Goal: Communication & Community: Answer question/provide support

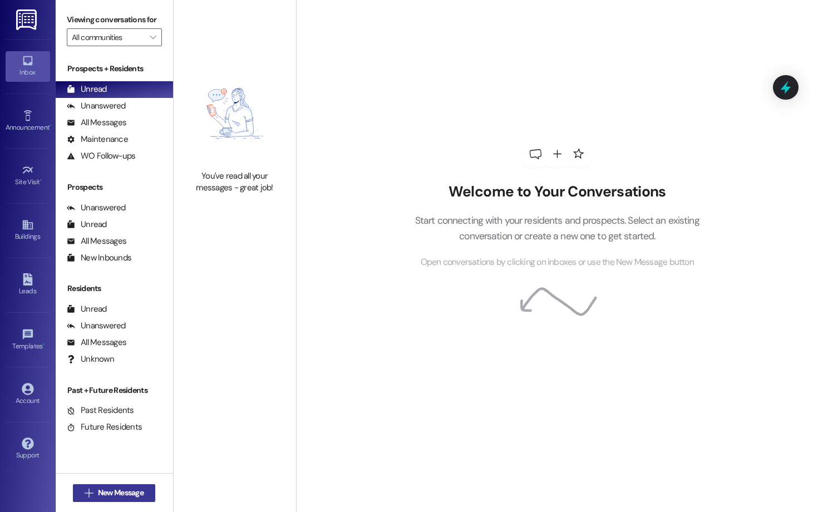
click at [134, 489] on span "New Message" at bounding box center [121, 493] width 46 height 12
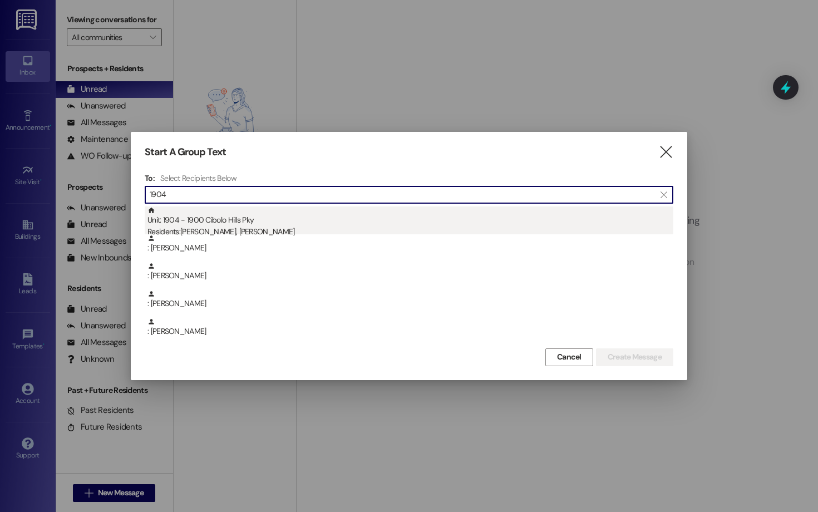
type input "1904"
click at [197, 218] on div "Unit: 1904 - 1900 Cibolo Hills Pky Residents: [PERSON_NAME], [PERSON_NAME]" at bounding box center [410, 222] width 526 height 32
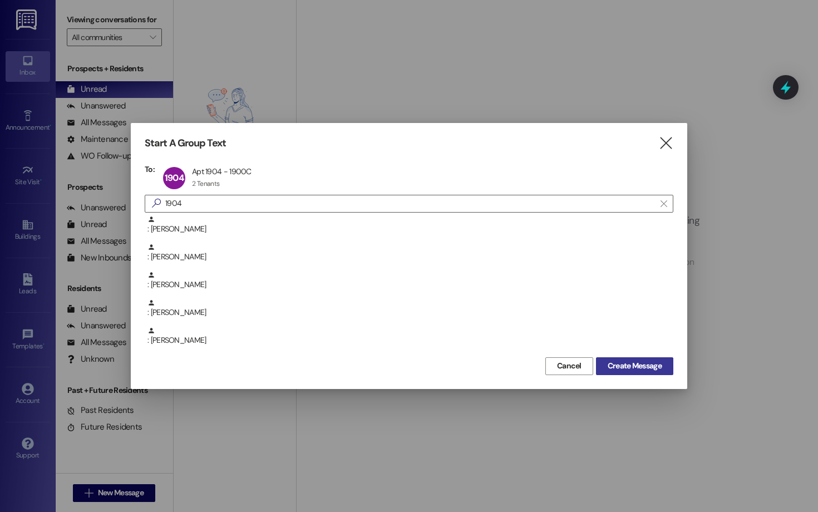
click at [643, 366] on span "Create Message" at bounding box center [635, 366] width 54 height 12
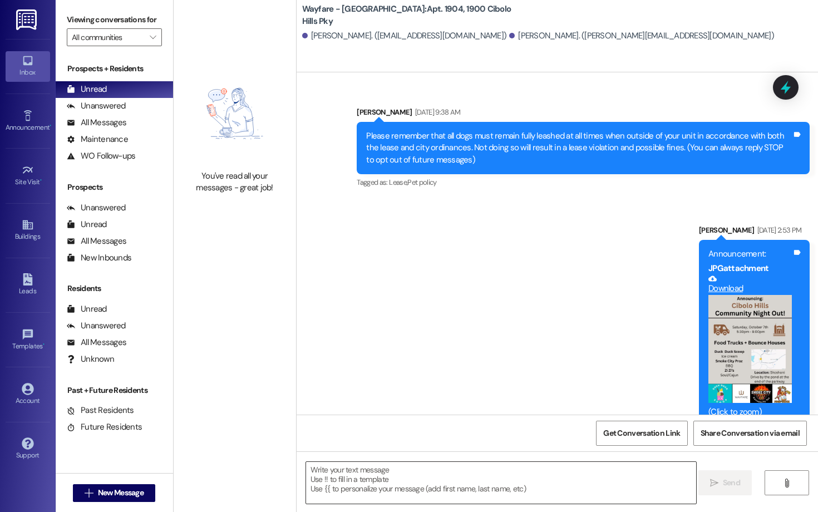
scroll to position [23852, 0]
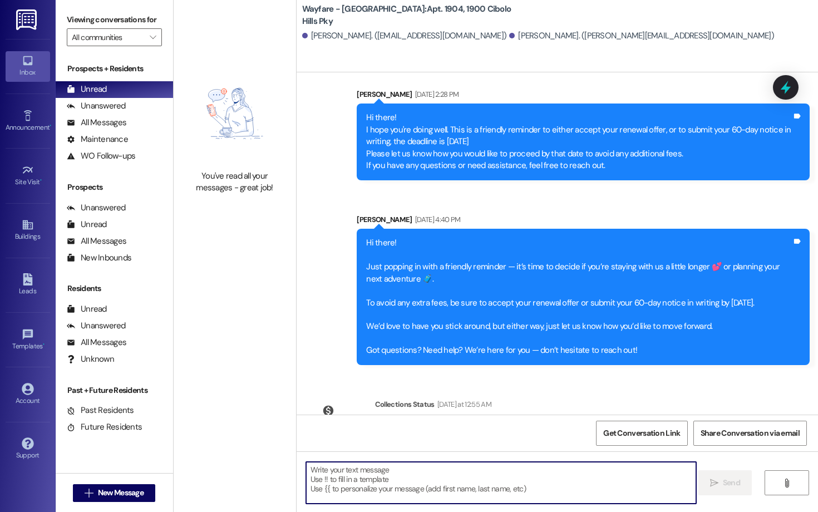
click at [549, 491] on textarea at bounding box center [501, 483] width 390 height 42
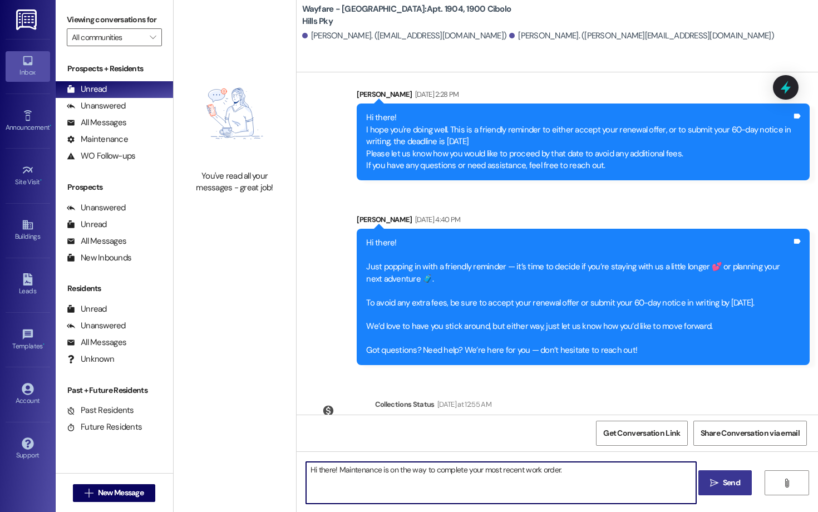
type textarea "Hi there! Maintenance is on the way to complete your most recent work order."
click at [738, 490] on button " Send" at bounding box center [725, 482] width 54 height 25
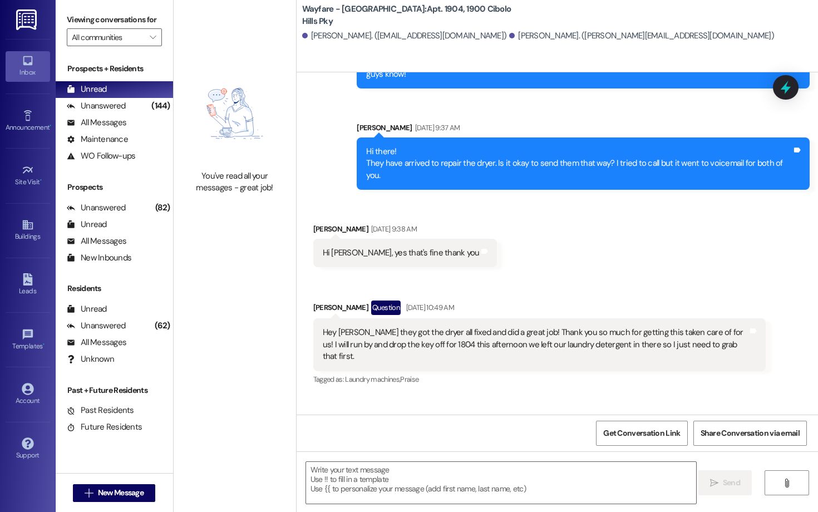
scroll to position [17540, 0]
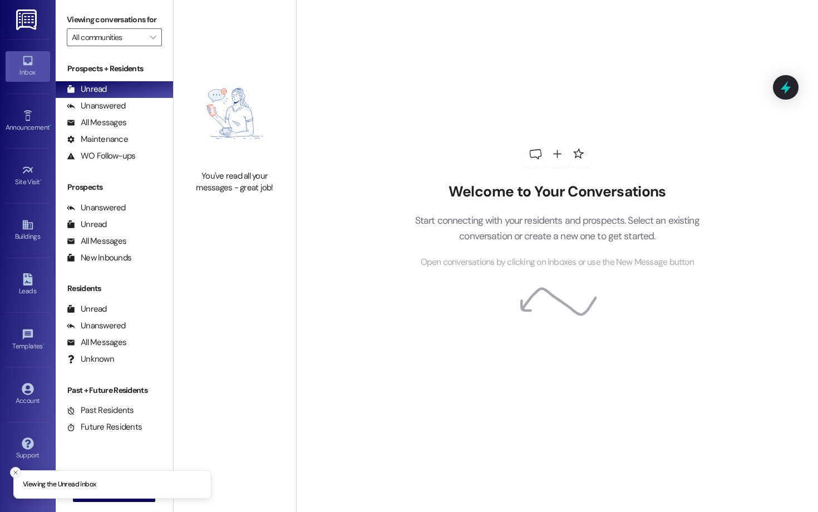
click at [19, 472] on button "Close toast" at bounding box center [15, 472] width 11 height 11
click at [85, 487] on span " New Message" at bounding box center [113, 493] width 63 height 12
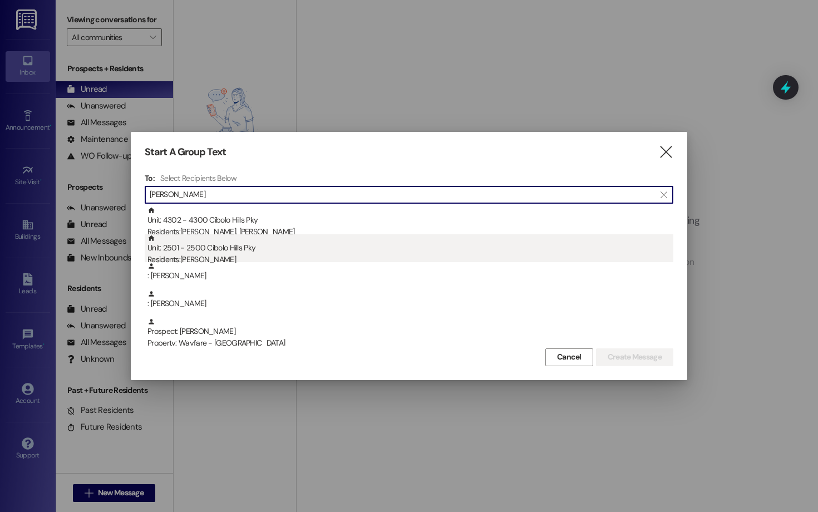
type input "ANNE"
click at [243, 255] on div "Residents: Anne Wang" at bounding box center [410, 260] width 526 height 12
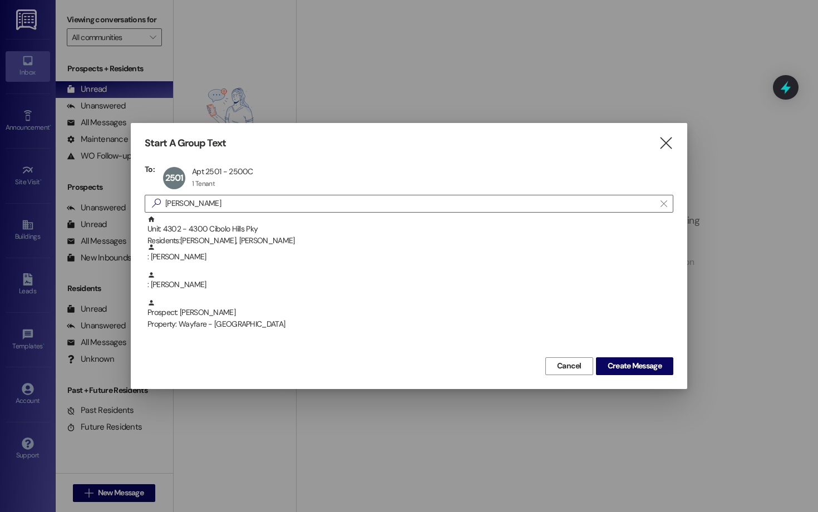
click at [610, 356] on div "Cancel Create Message" at bounding box center [409, 364] width 529 height 21
click at [614, 359] on button "Create Message" at bounding box center [634, 366] width 77 height 18
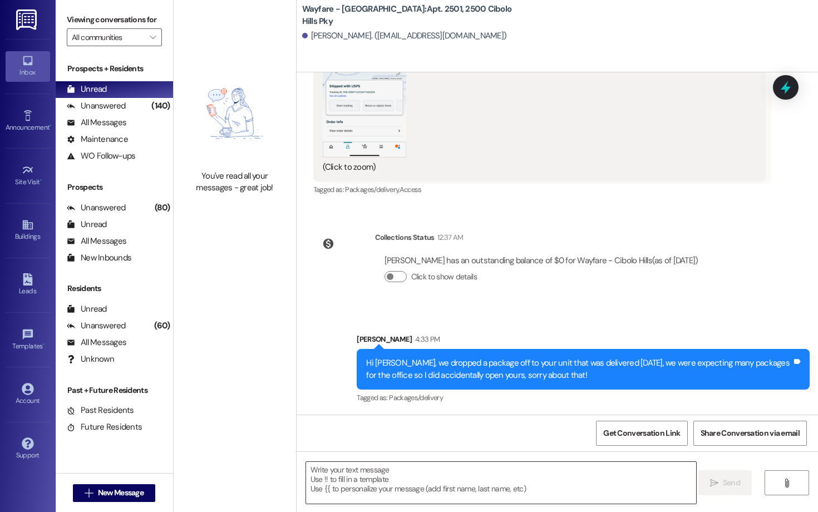
scroll to position [27225, 0]
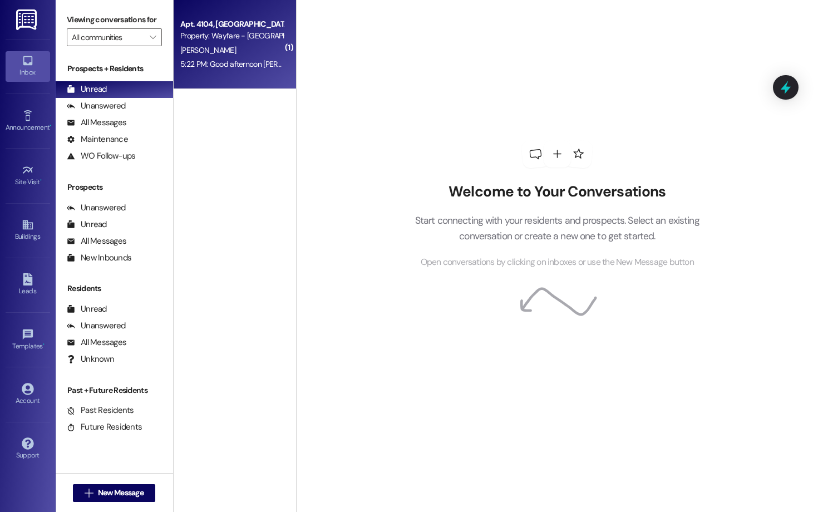
click at [180, 60] on div "5:22 PM: Good afternoon [PERSON_NAME]. Could you send me the resident portal ap…" at bounding box center [322, 64] width 284 height 10
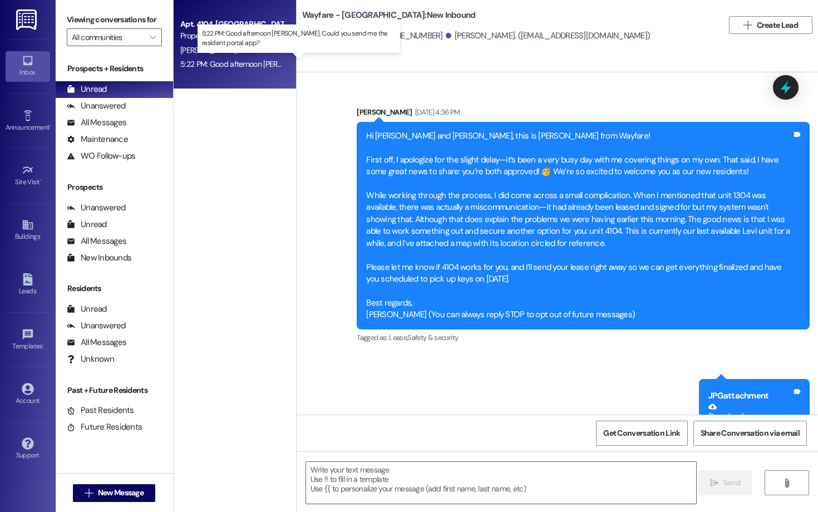
scroll to position [3602, 0]
